Goal: Book appointment/travel/reservation

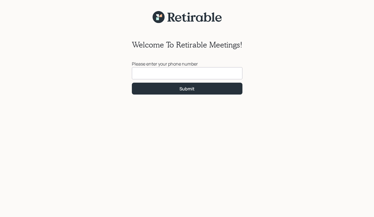
click at [138, 73] on input at bounding box center [187, 73] width 111 height 12
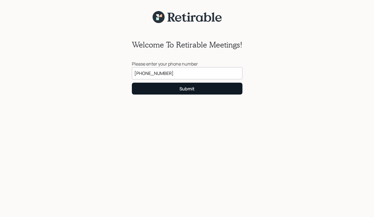
type input "[PHONE_NUMBER]"
click at [183, 90] on div "Submit" at bounding box center [186, 89] width 15 height 6
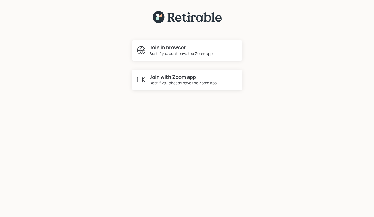
click at [168, 52] on div "Best if you don't have the Zoom app" at bounding box center [181, 54] width 63 height 6
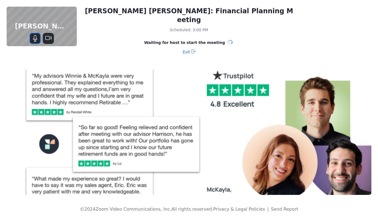
click at [35, 40] on icon "Mute" at bounding box center [35, 40] width 4 height 4
click at [35, 40] on icon "Unmute" at bounding box center [35, 38] width 4 height 7
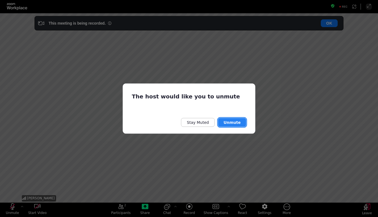
click at [236, 125] on button "Unmute" at bounding box center [232, 122] width 28 height 9
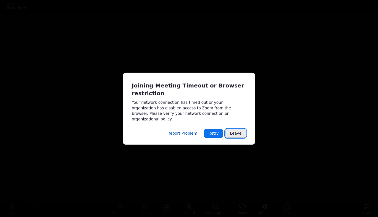
click at [240, 132] on button "Leave" at bounding box center [235, 133] width 21 height 9
